Goal: Task Accomplishment & Management: Manage account settings

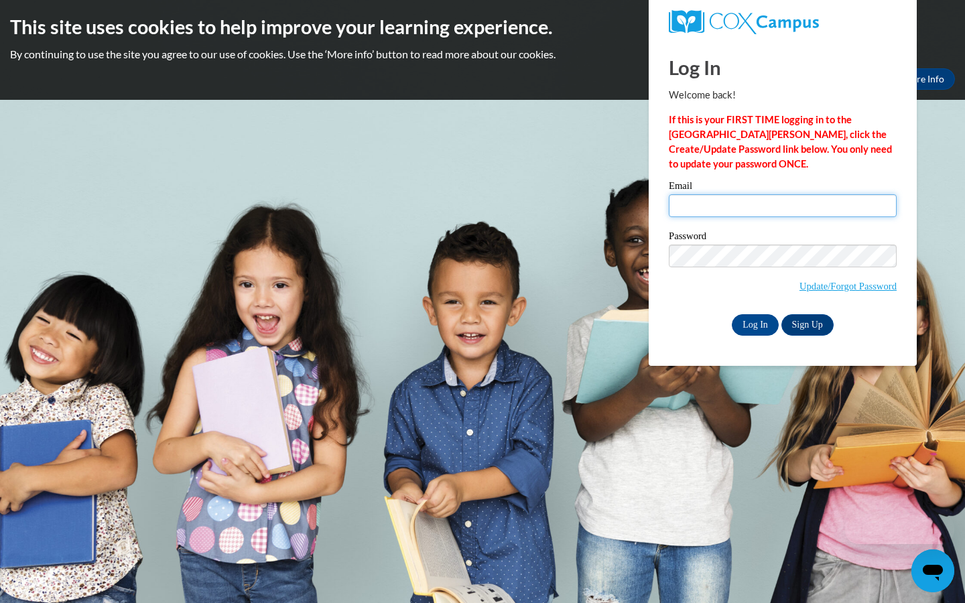
click at [783, 206] on input "Email" at bounding box center [783, 205] width 228 height 23
type input "[EMAIL_ADDRESS][DOMAIN_NAME]"
click at [783, 206] on input "Email" at bounding box center [783, 205] width 228 height 23
type input "[EMAIL_ADDRESS][DOMAIN_NAME]"
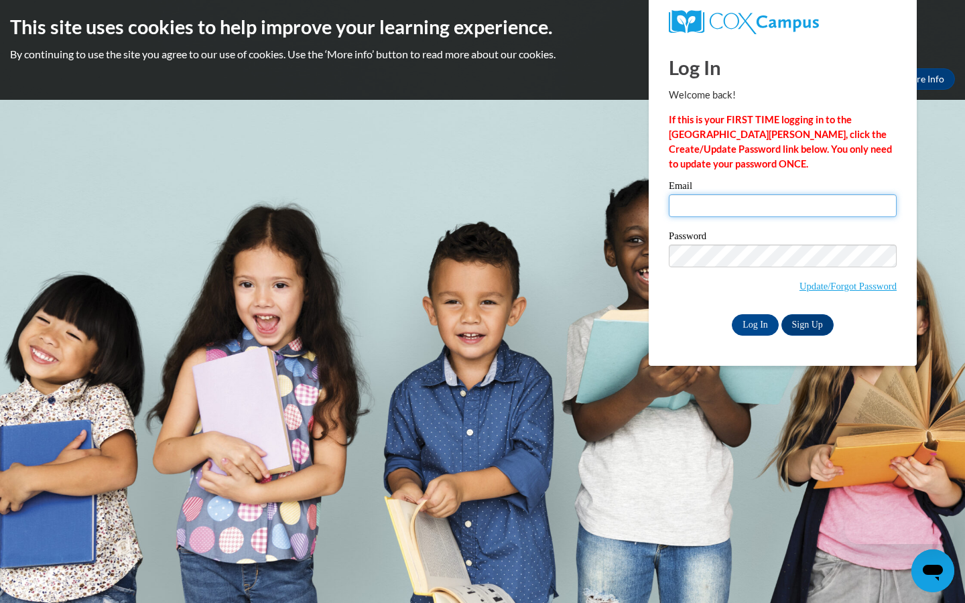
click at [783, 206] on input "Email" at bounding box center [783, 205] width 228 height 23
type input "gordonb95@yahoo.com"
click at [783, 206] on input "Email" at bounding box center [783, 205] width 228 height 23
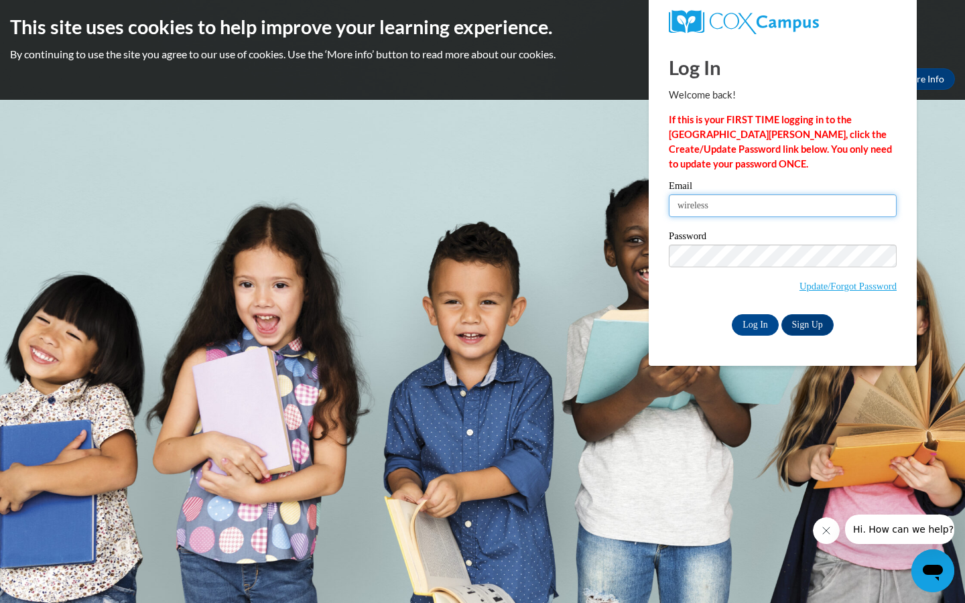
type input "wireless"
click at [783, 206] on input "Email" at bounding box center [783, 205] width 228 height 23
type input "[EMAIL_ADDRESS][DOMAIN_NAME]"
click at [732, 314] on input "Log In" at bounding box center [755, 324] width 47 height 21
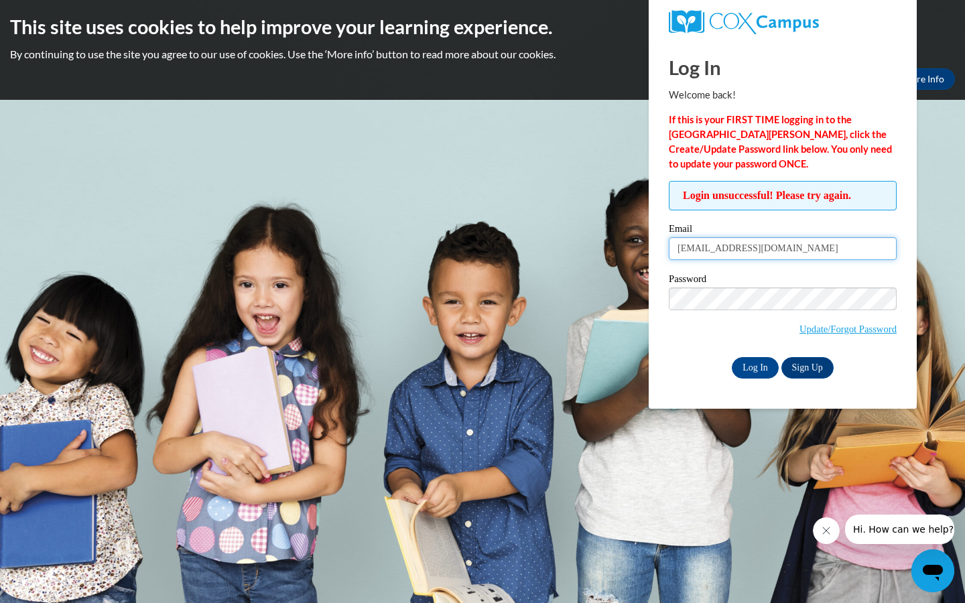
click at [783, 249] on input "[EMAIL_ADDRESS][DOMAIN_NAME]" at bounding box center [783, 248] width 228 height 23
type input "am"
type input "brandonfarmer75@outlook.com"
click at [732, 357] on input "Log In" at bounding box center [755, 367] width 47 height 21
click at [783, 249] on input "[EMAIL_ADDRESS][DOMAIN_NAME]" at bounding box center [783, 248] width 228 height 23
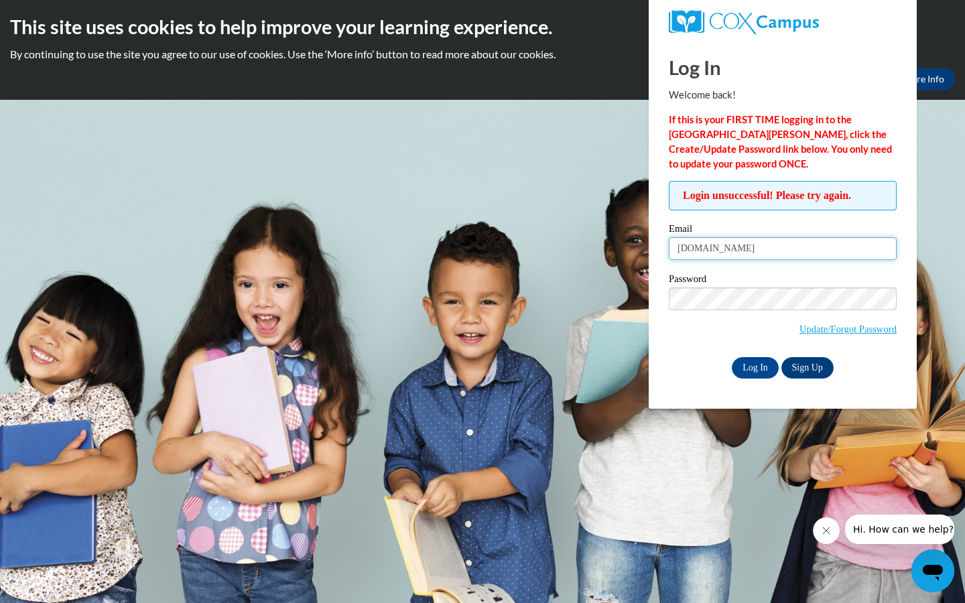
type input "ook.com"
type input "gordonb95@yahoo.com"
click at [732, 357] on input "Log In" at bounding box center [755, 367] width 47 height 21
click at [783, 249] on input "gordonb95@yahoo.com" at bounding box center [783, 248] width 228 height 23
type input "g"
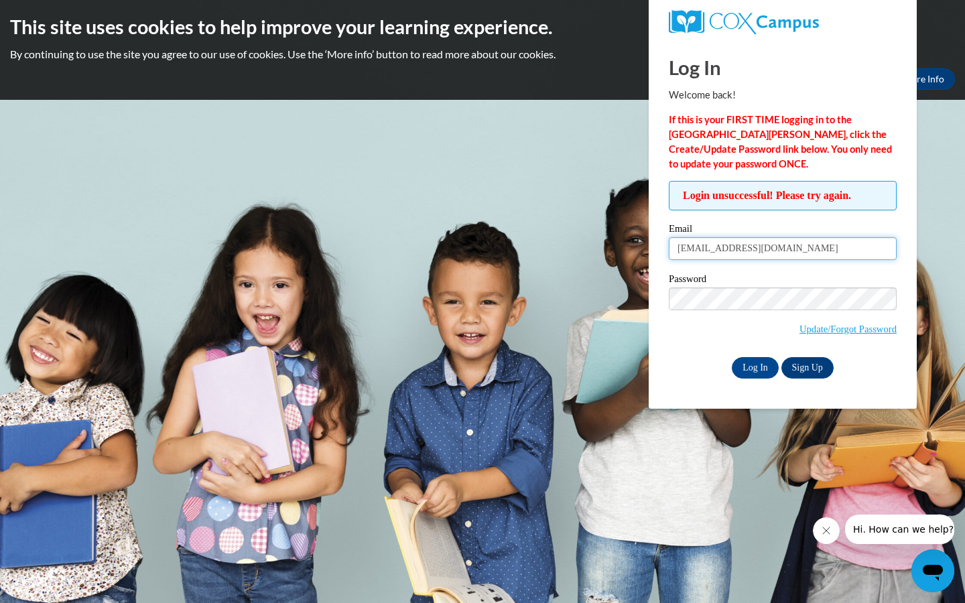
type input "[EMAIL_ADDRESS][DOMAIN_NAME]"
click at [732, 357] on input "Log In" at bounding box center [755, 367] width 47 height 21
click at [753, 366] on input "Log In" at bounding box center [755, 367] width 47 height 21
click at [783, 249] on input "[EMAIL_ADDRESS][DOMAIN_NAME]" at bounding box center [783, 248] width 228 height 23
type input "am"
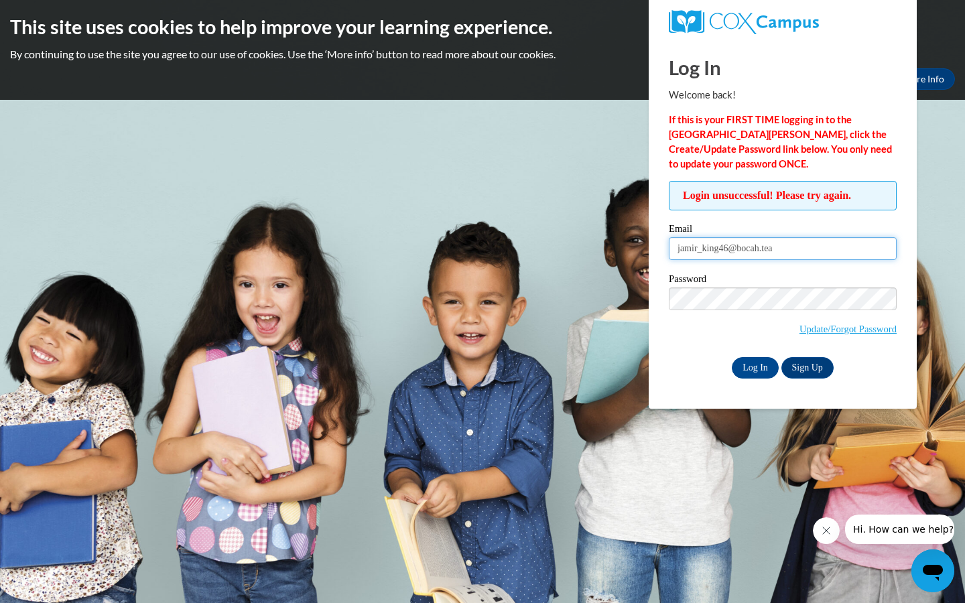
type input "[EMAIL_ADDRESS][DOMAIN_NAME]"
